Goal: Navigation & Orientation: Find specific page/section

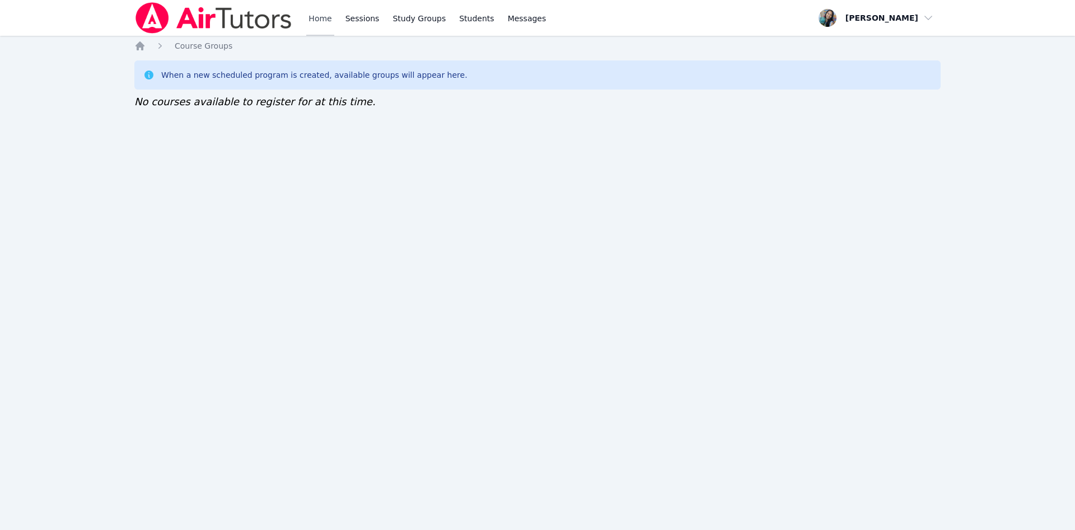
click at [319, 21] on link "Home" at bounding box center [319, 18] width 27 height 36
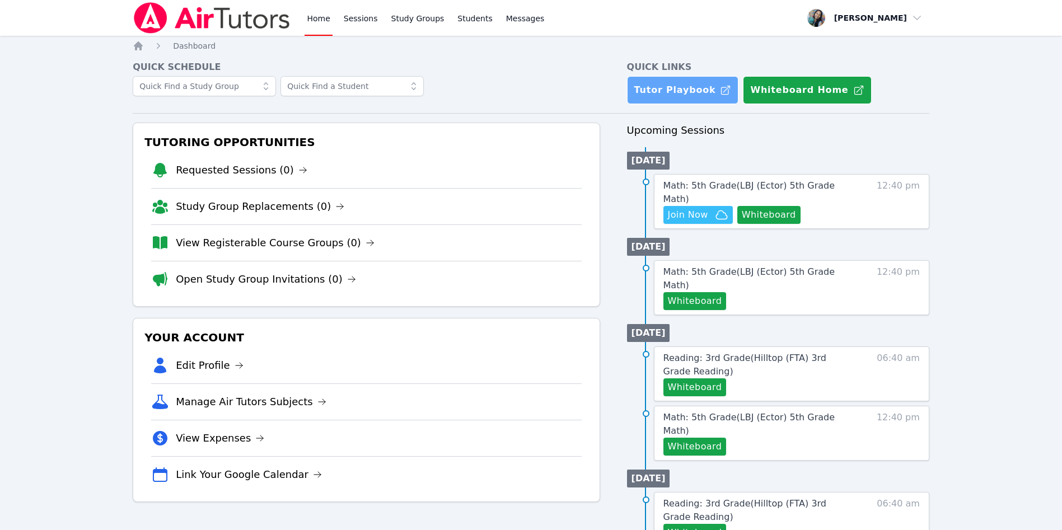
click at [693, 85] on link "Tutor Playbook" at bounding box center [683, 90] width 112 height 28
click at [457, 58] on div "Home Dashboard Quick Schedule Quick Links Tutor Playbook Whiteboard Home Tutori…" at bounding box center [531, 495] width 796 height 911
click at [695, 208] on span "Join Now" at bounding box center [688, 214] width 40 height 13
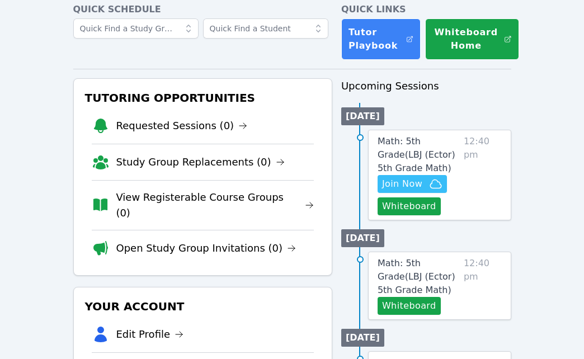
scroll to position [84, 0]
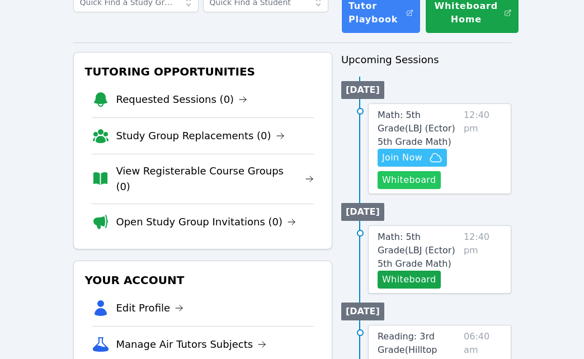
click at [409, 182] on button "Whiteboard" at bounding box center [409, 180] width 63 height 18
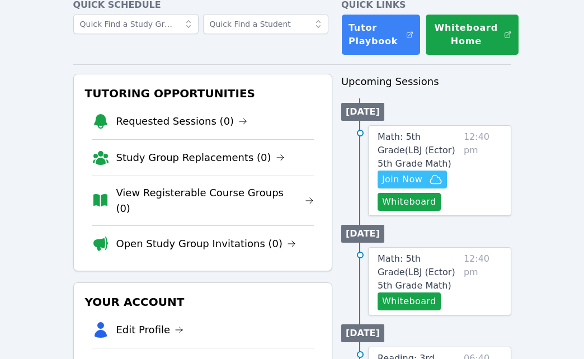
scroll to position [0, 0]
